Goal: Information Seeking & Learning: Learn about a topic

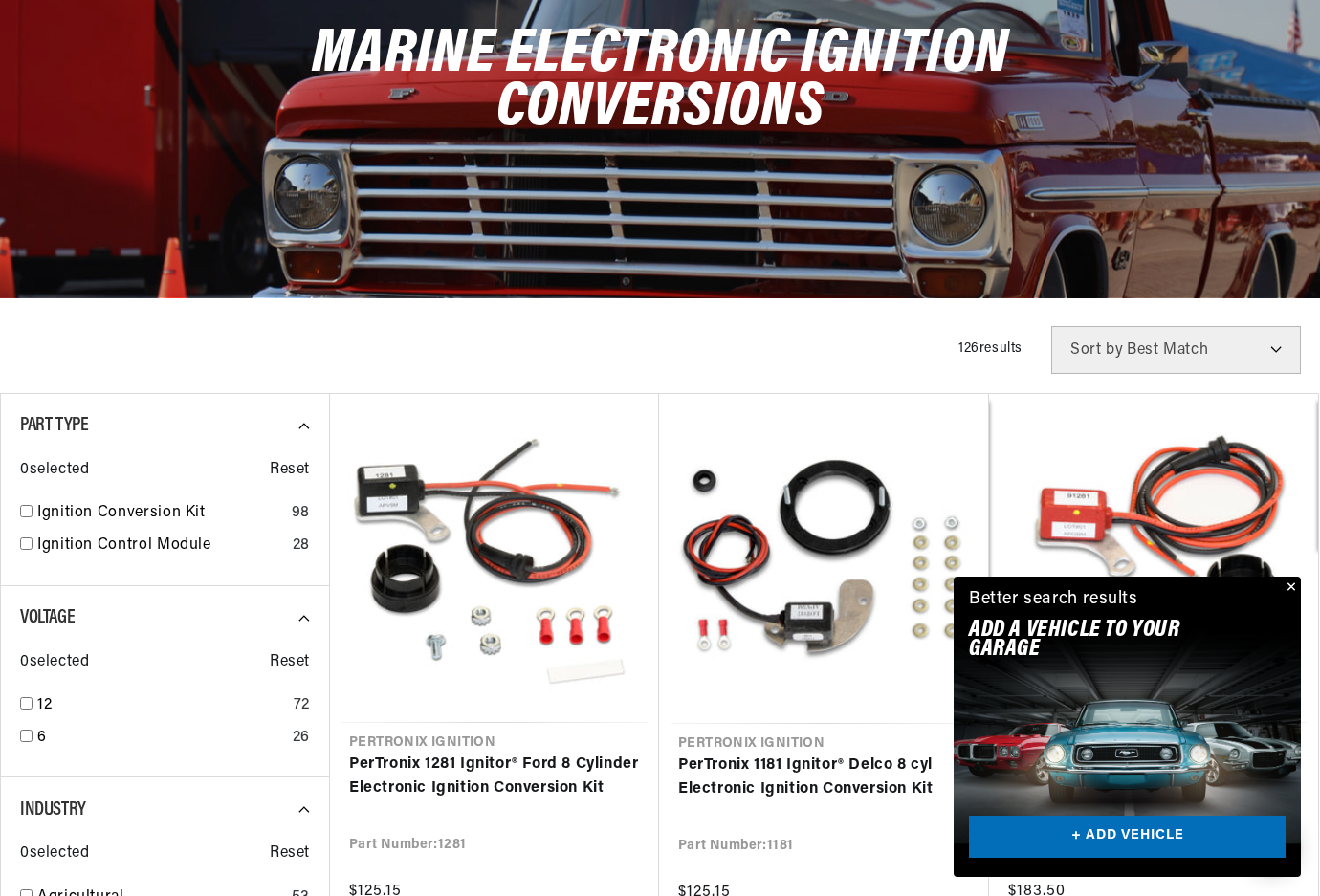
scroll to position [0, 715]
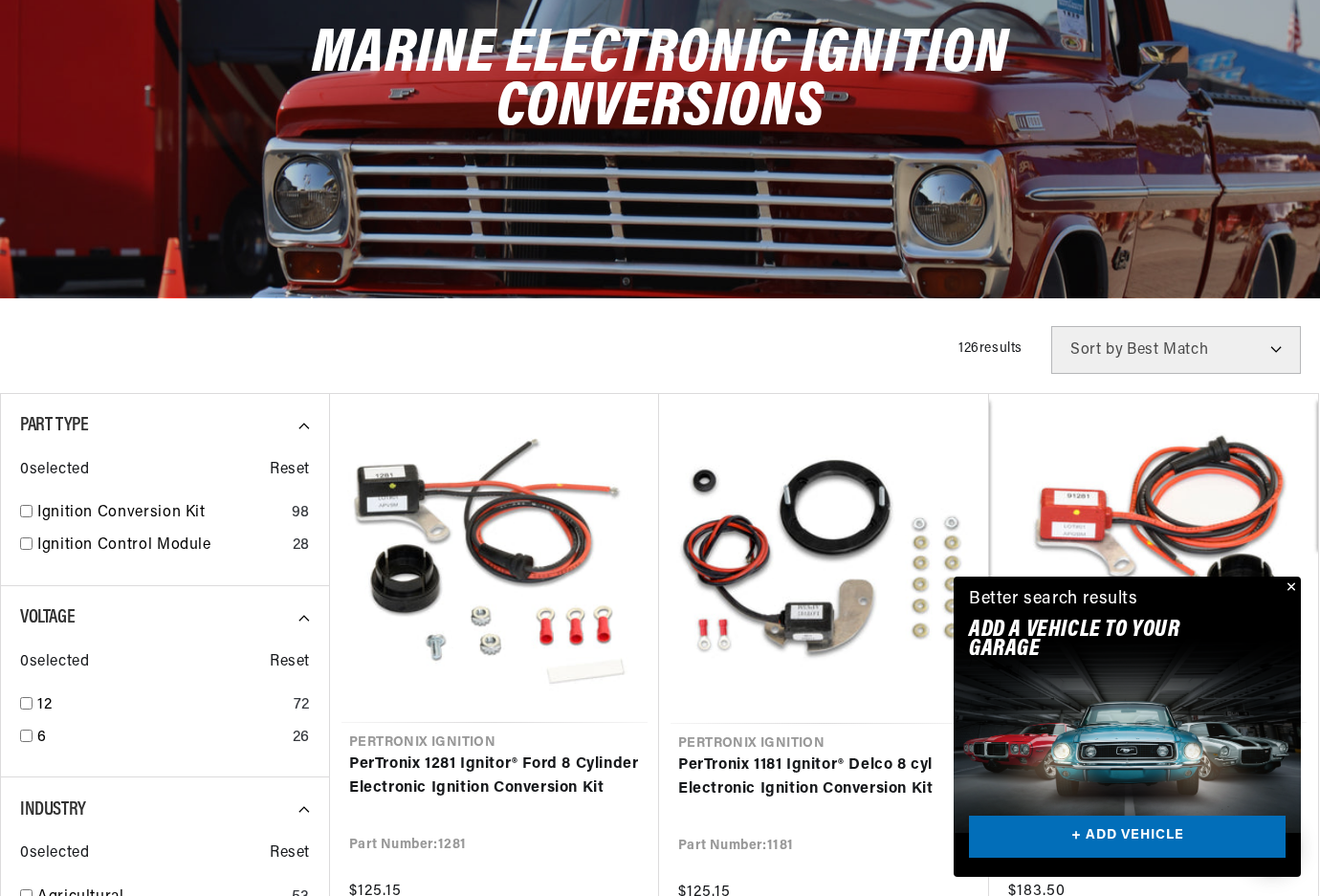
click at [1290, 586] on button "Close" at bounding box center [1289, 588] width 23 height 23
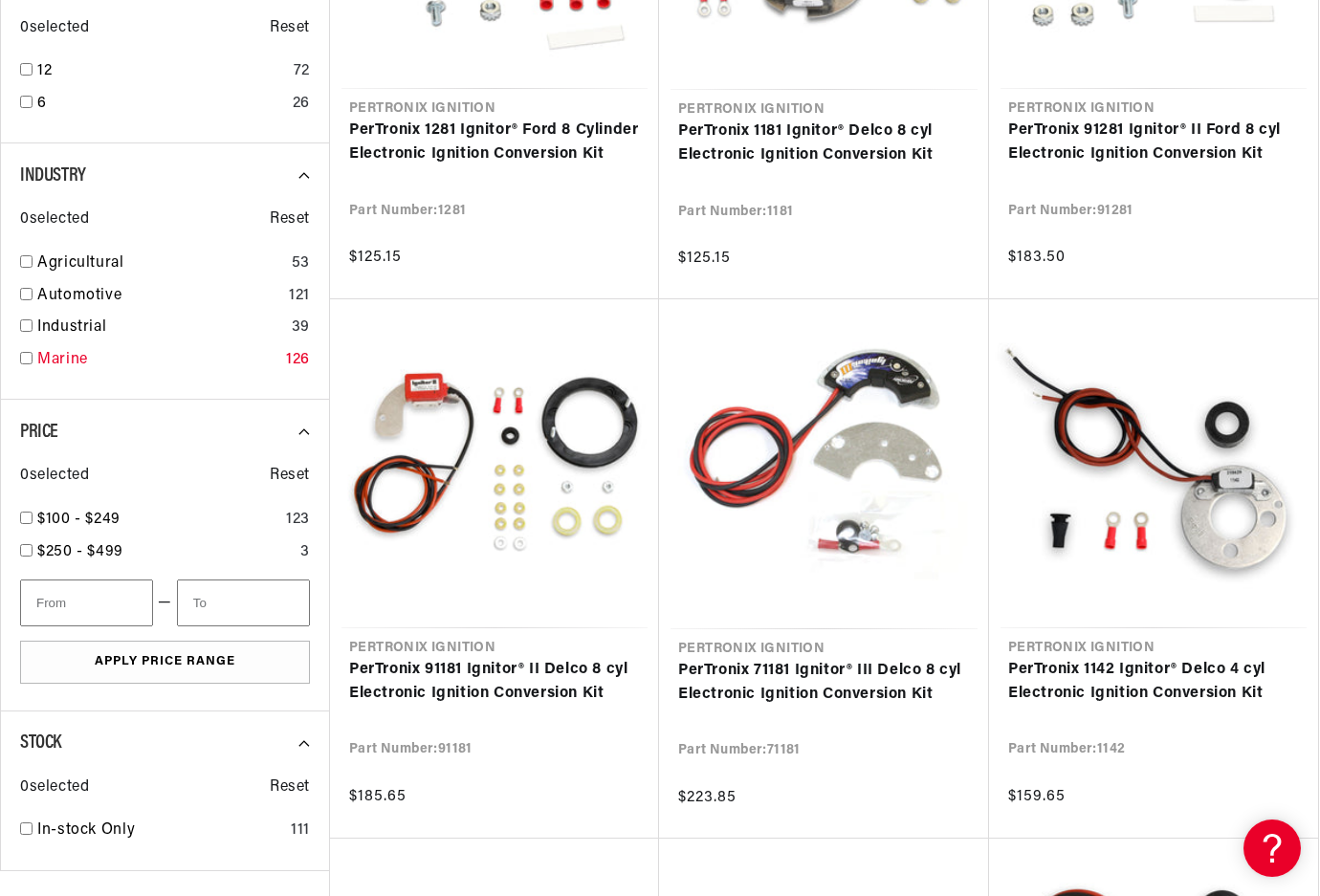
scroll to position [0, 0]
click at [27, 352] on input "checkbox" at bounding box center [26, 358] width 12 height 12
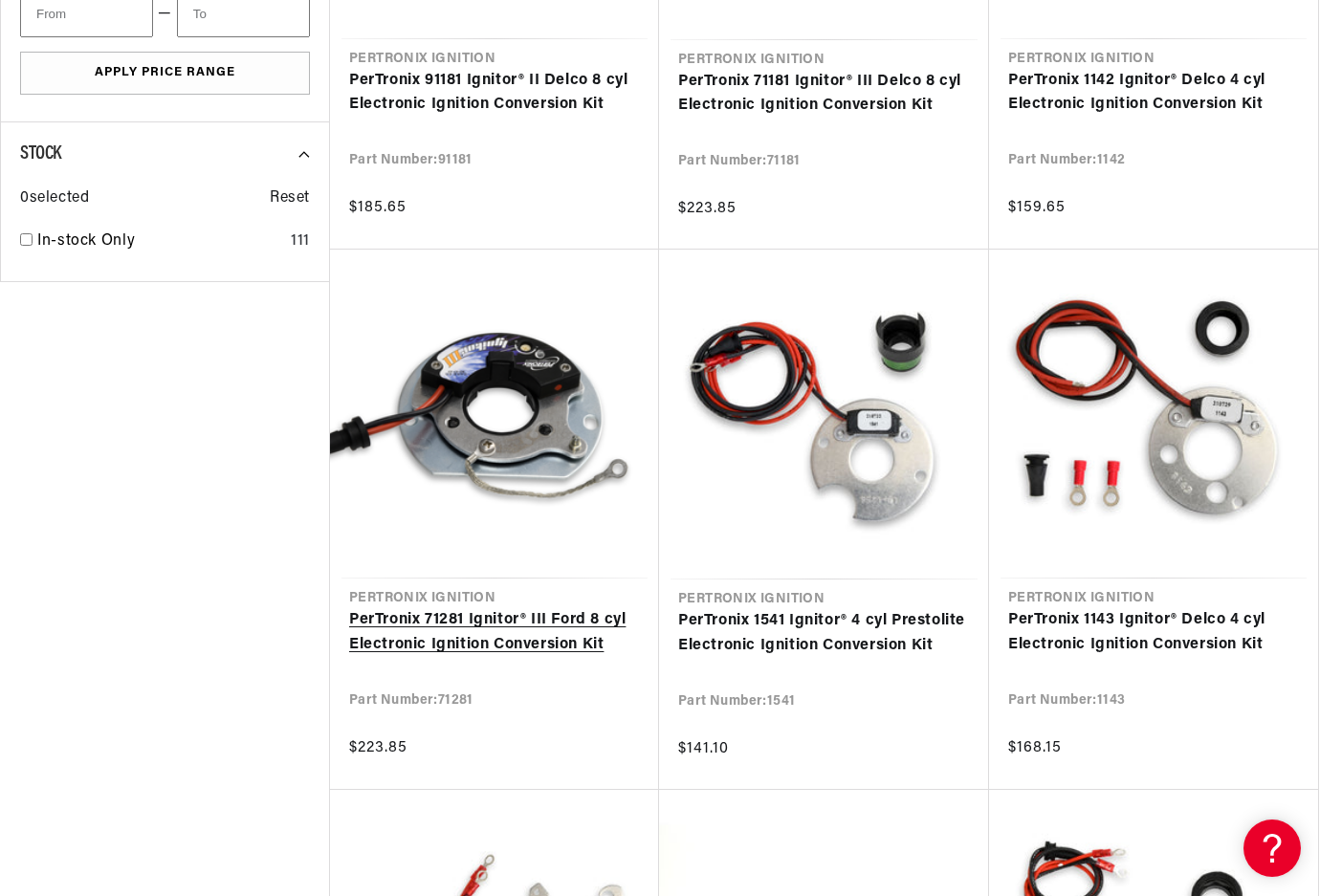
scroll to position [1468, 0]
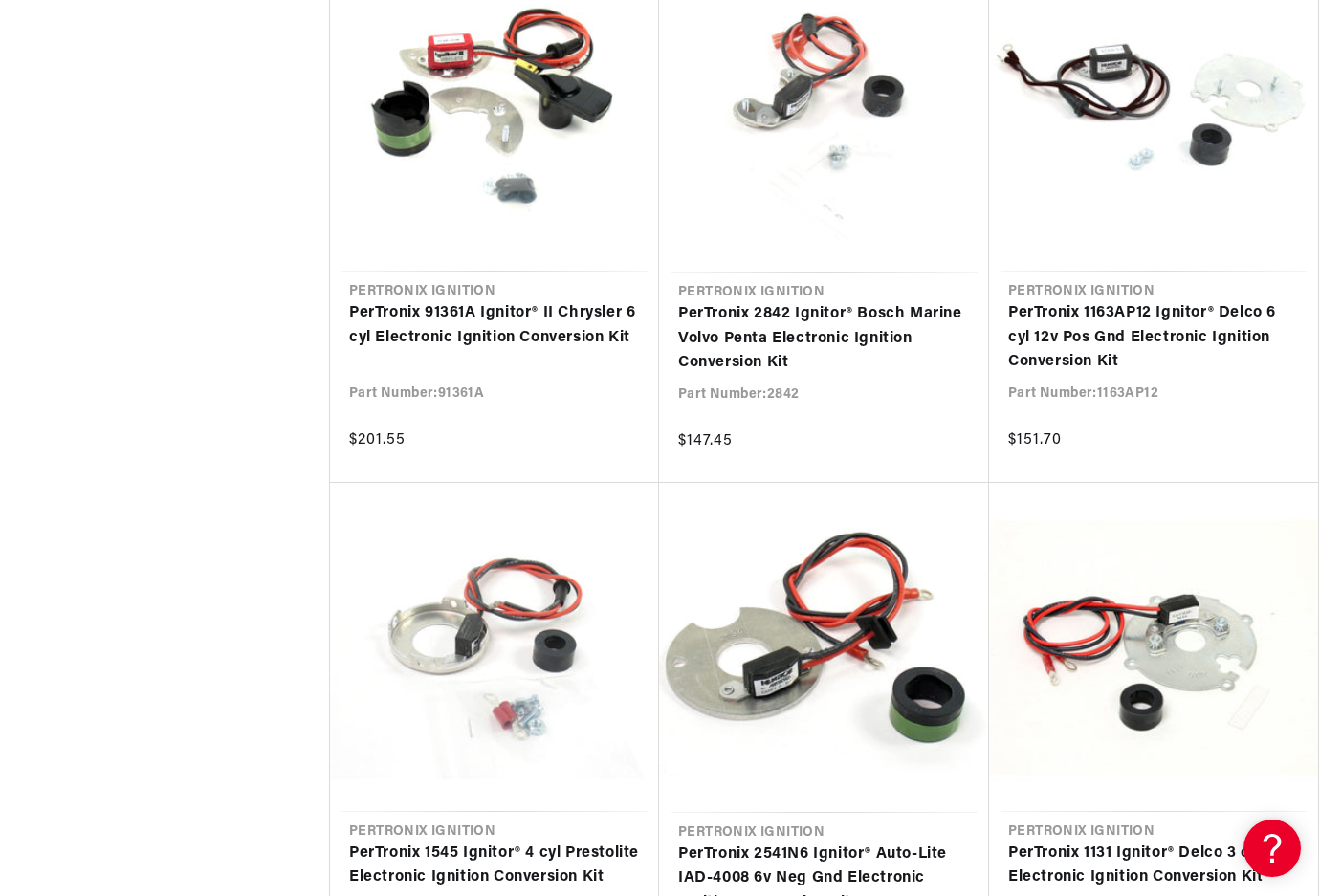
scroll to position [5578, 0]
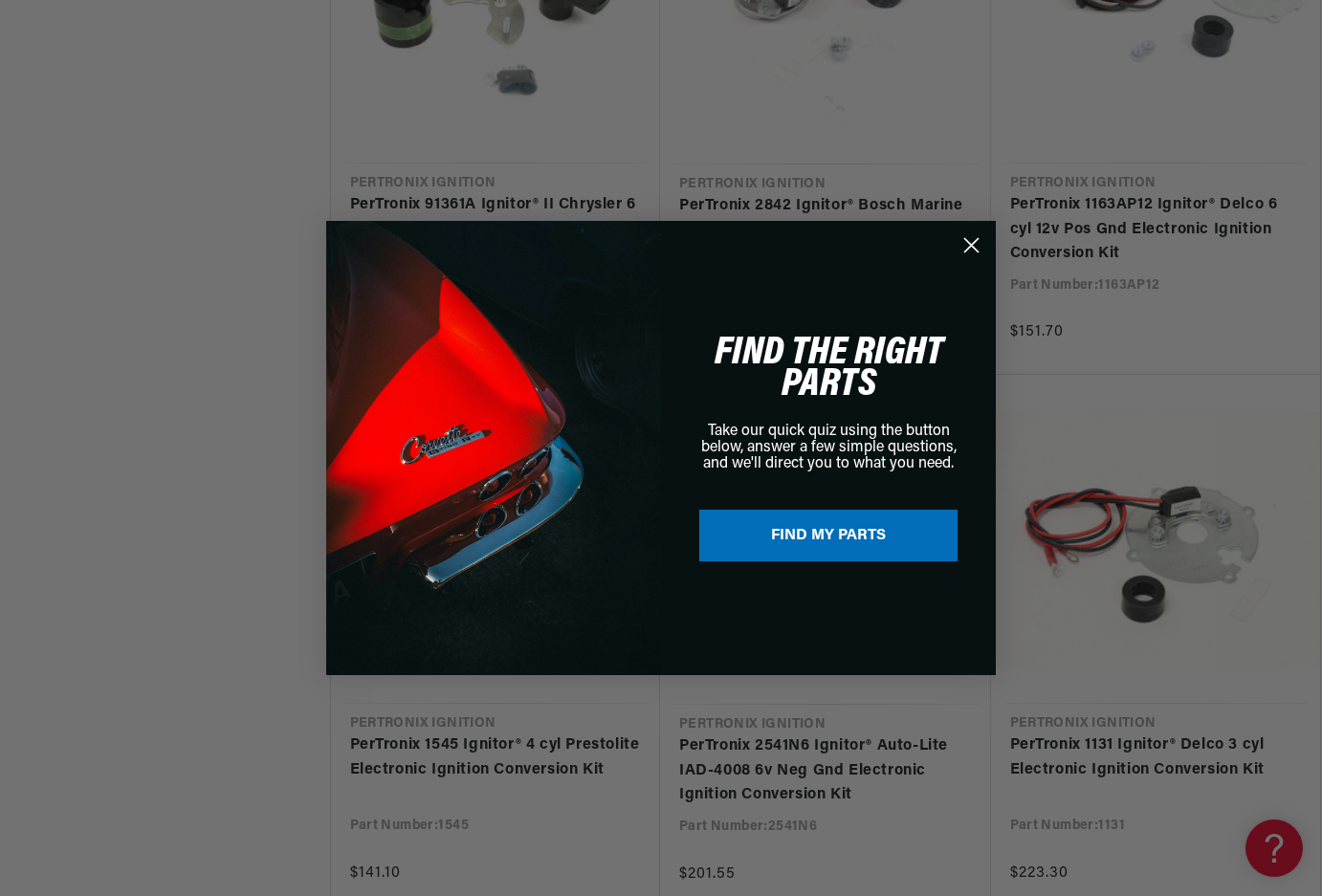
click at [970, 247] on icon "Close dialog" at bounding box center [971, 245] width 13 height 13
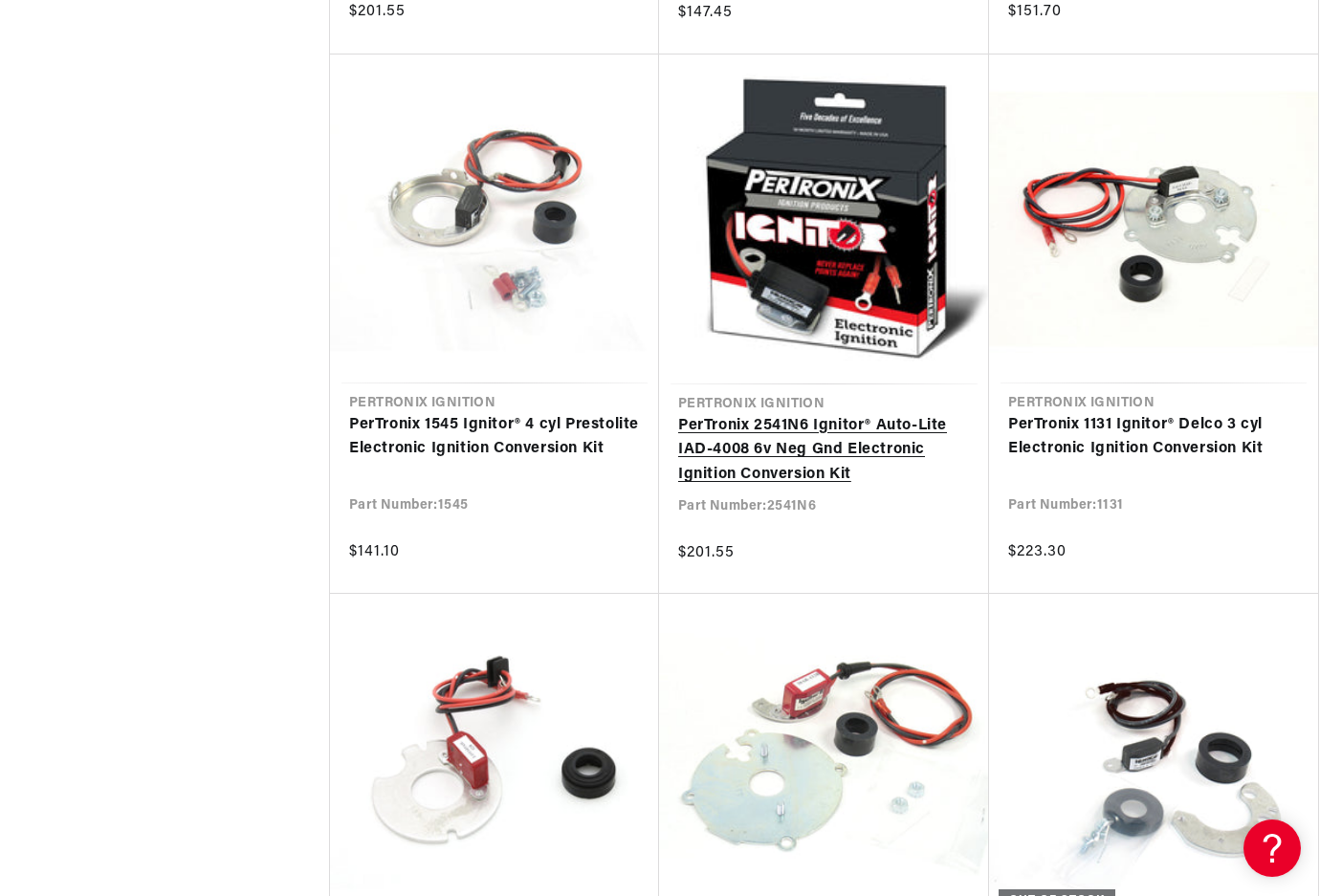
scroll to position [0, 715]
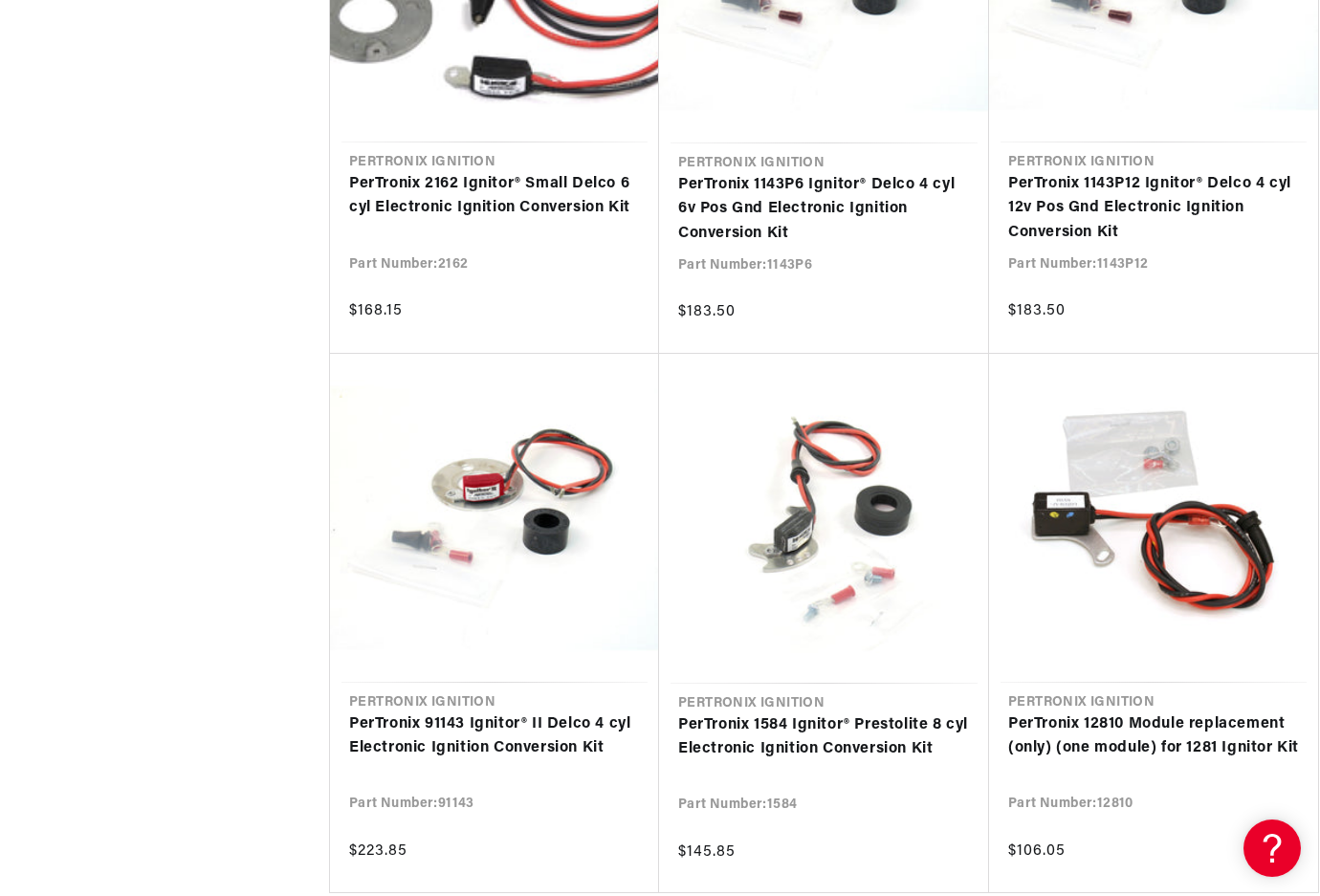
scroll to position [8381, 0]
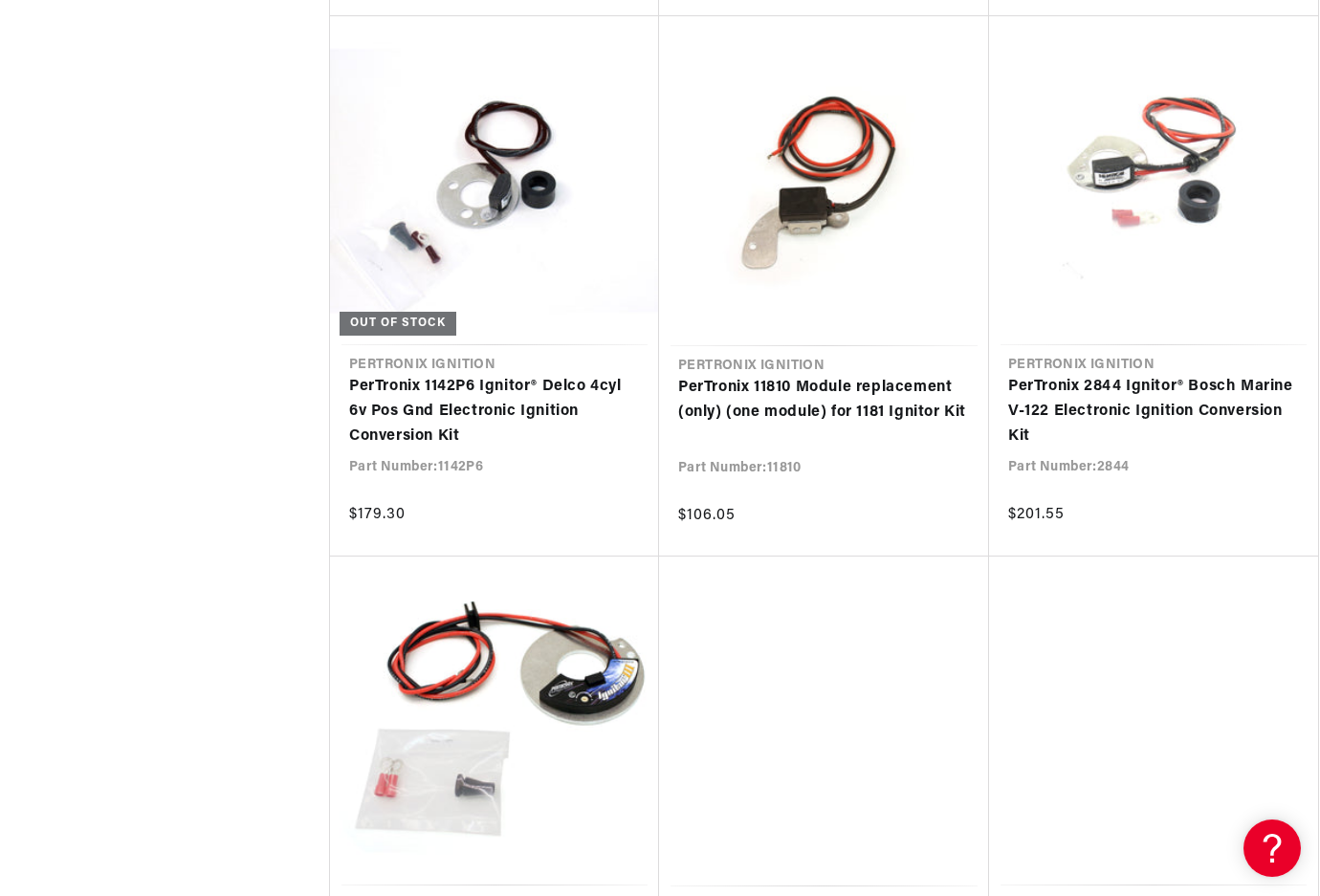
scroll to position [9259, 0]
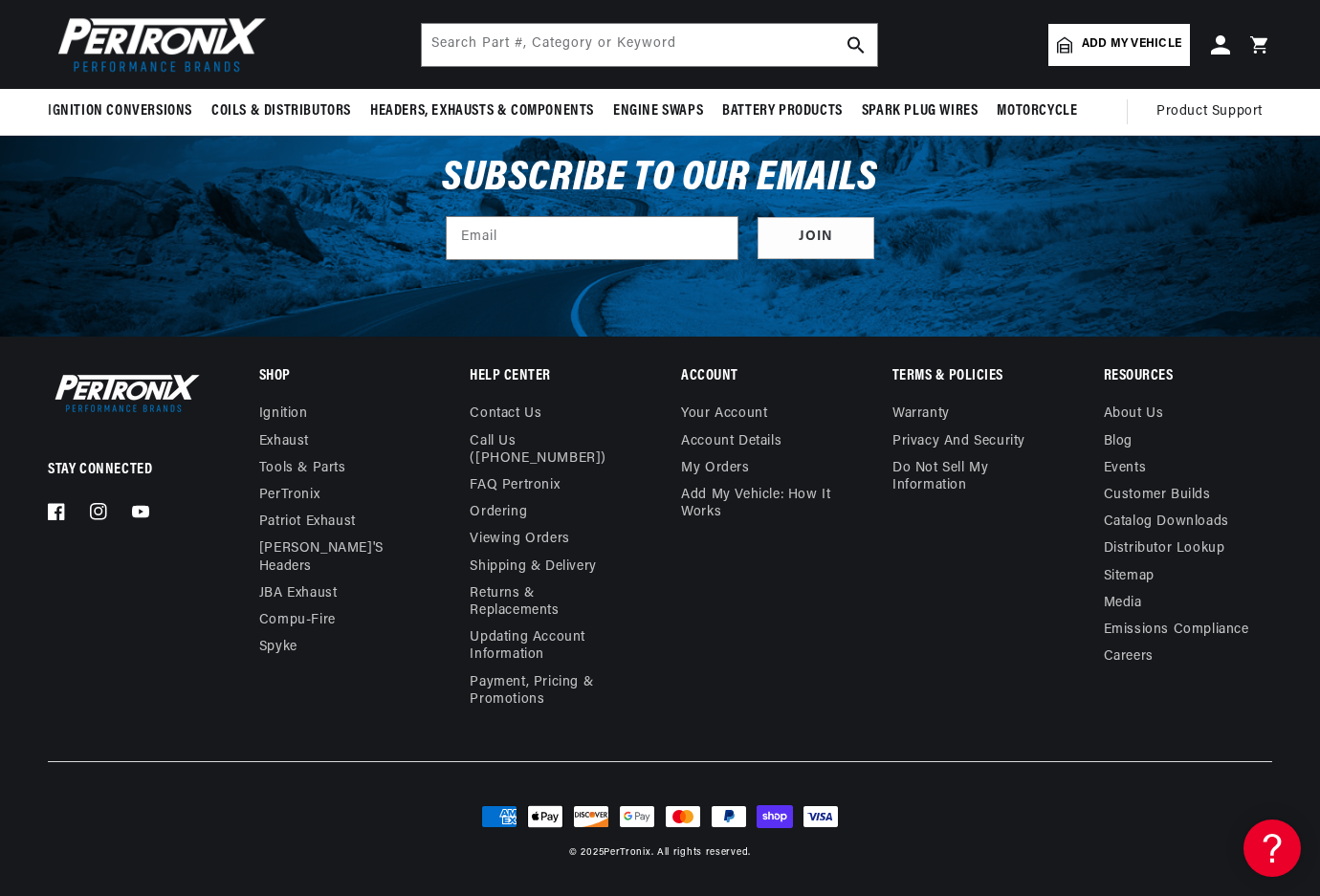
checkbox input "false"
